Goal: Information Seeking & Learning: Find specific fact

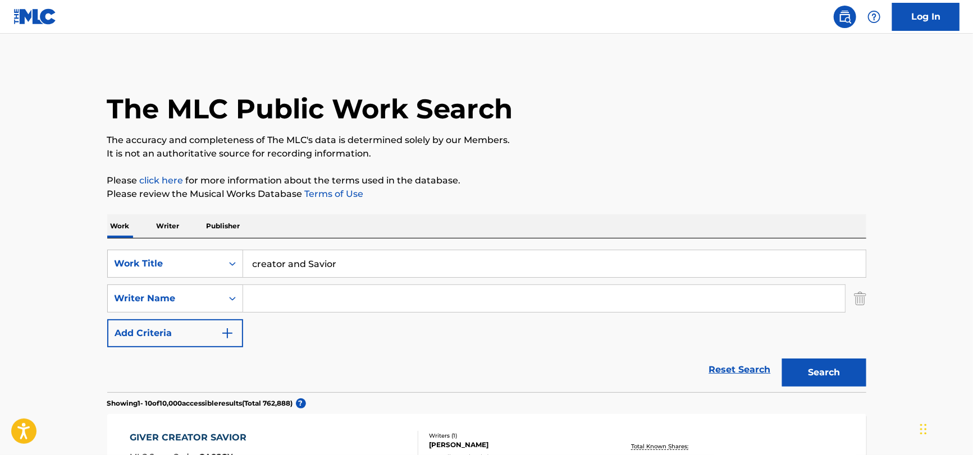
click at [304, 259] on input "creator and Savior" at bounding box center [554, 263] width 623 height 27
paste input "Moving out of here"
type input "Moving out of here"
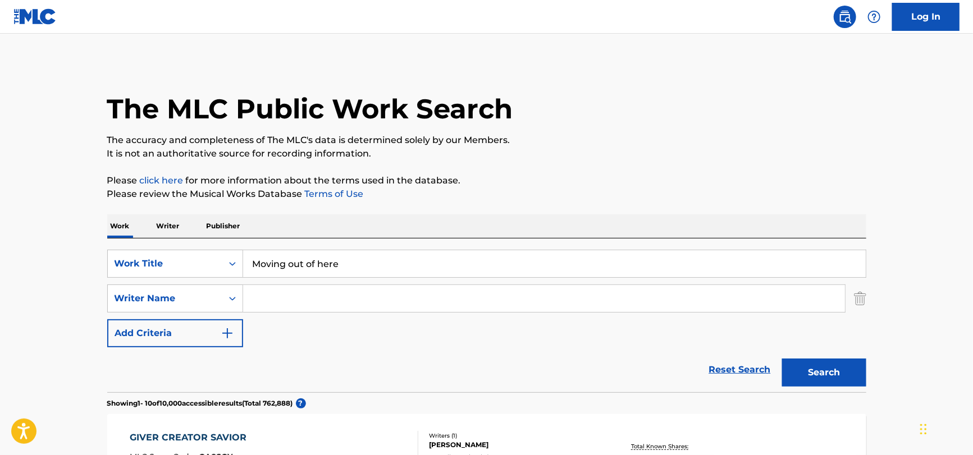
click at [272, 309] on input "Search Form" at bounding box center [544, 298] width 602 height 27
type input "C"
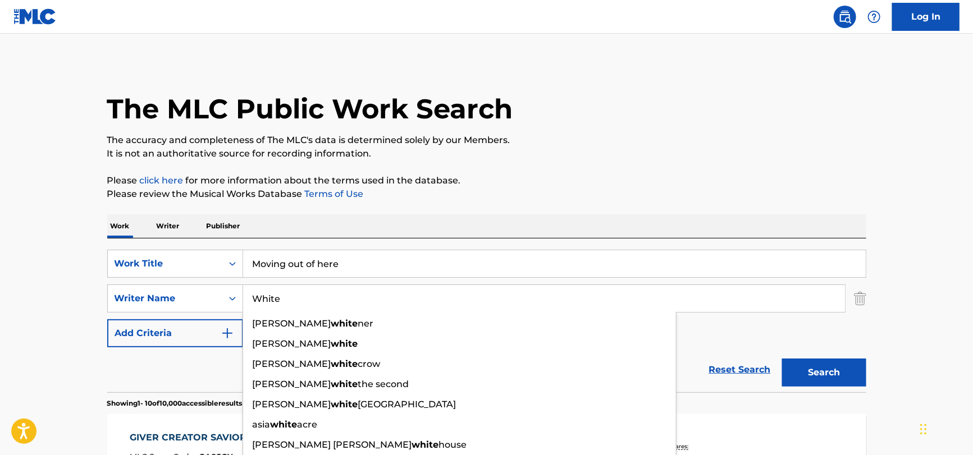
type input "White"
click at [782, 359] on button "Search" at bounding box center [824, 373] width 84 height 28
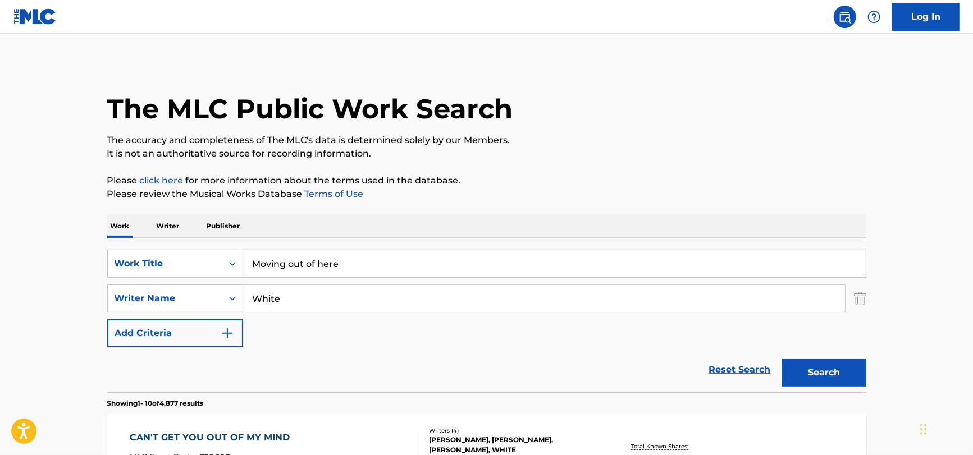
click at [440, 262] on input "Moving out of here" at bounding box center [554, 263] width 623 height 27
click at [439, 266] on input "Moving out of here" at bounding box center [554, 263] width 623 height 27
click at [419, 260] on input "Moving out of here" at bounding box center [554, 263] width 623 height 27
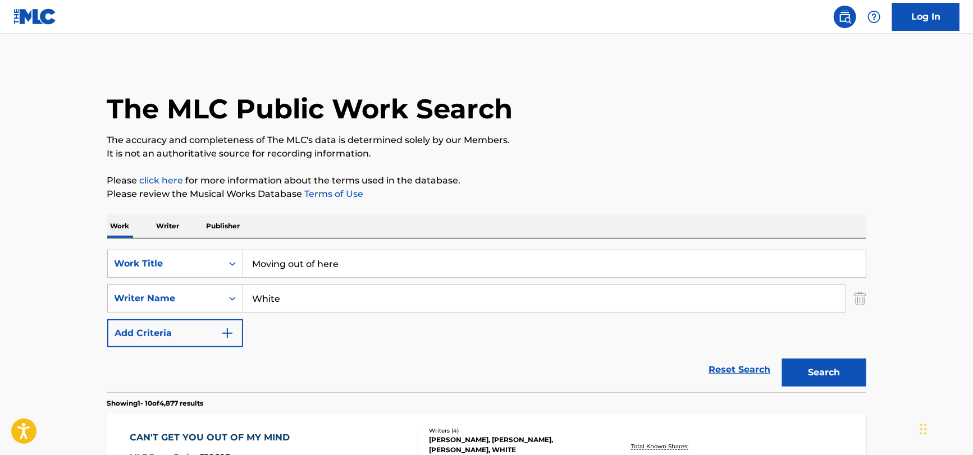
click at [417, 260] on input "Moving out of here" at bounding box center [554, 263] width 623 height 27
paste input "' Out Of H"
type input "Movin' Out Of Here"
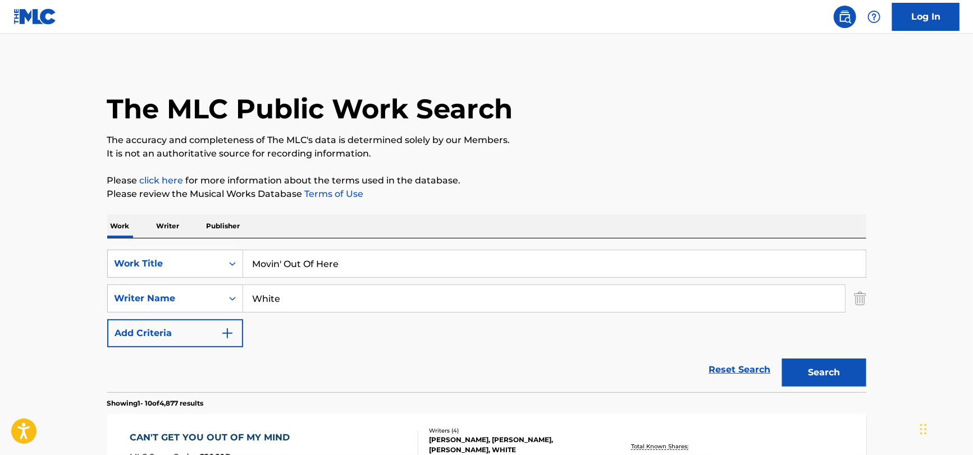
click at [299, 302] on input "White" at bounding box center [544, 298] width 602 height 27
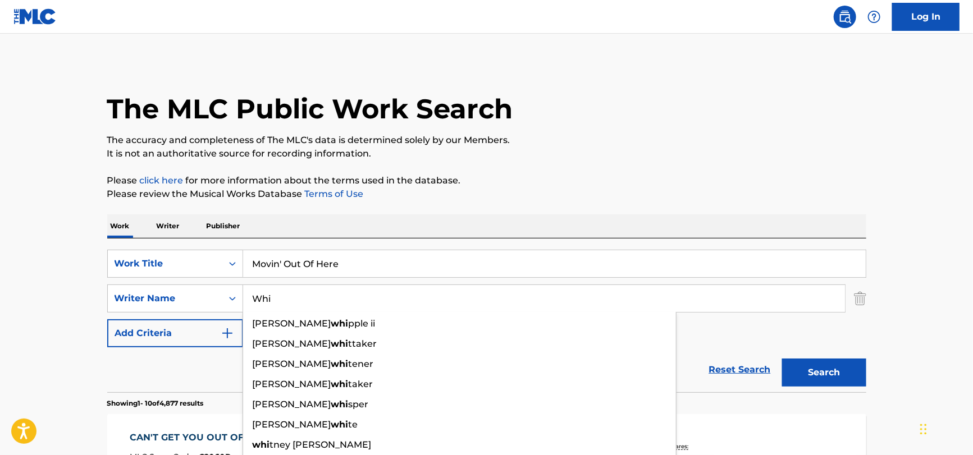
type input "Whi"
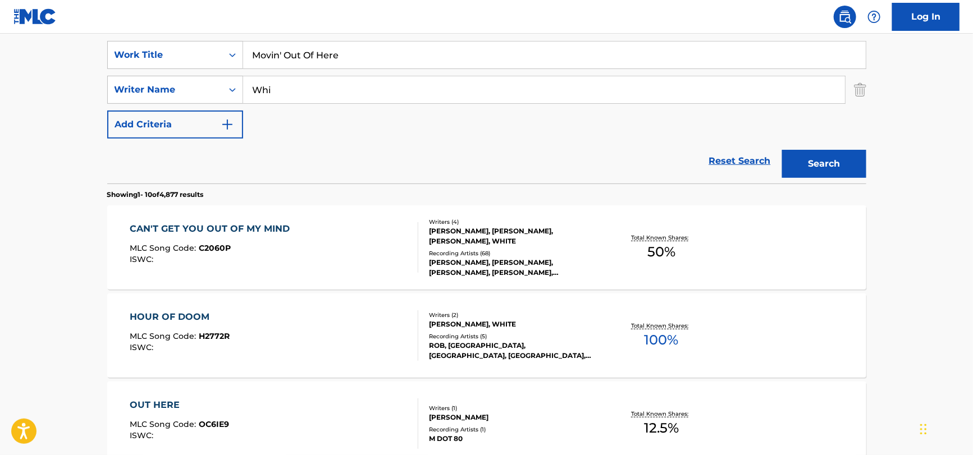
scroll to position [225, 0]
